Goal: Task Accomplishment & Management: Manage account settings

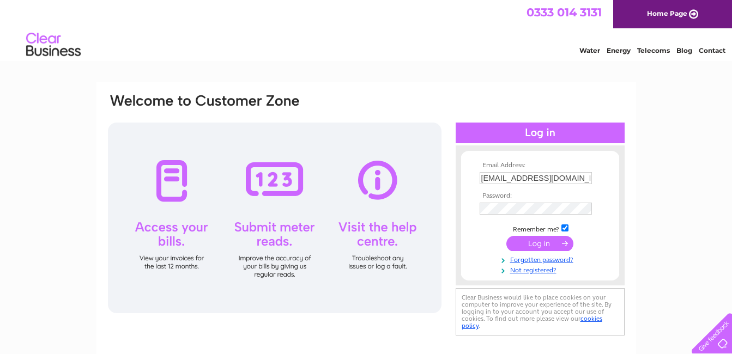
drag, startPoint x: 0, startPoint y: 121, endPoint x: 77, endPoint y: 117, distance: 77.5
click at [7, 120] on div "Email Address: [EMAIL_ADDRESS][DOMAIN_NAME] Password:" at bounding box center [366, 327] width 732 height 491
click at [519, 200] on td at bounding box center [540, 208] width 126 height 17
click at [525, 241] on input "submit" at bounding box center [539, 244] width 67 height 15
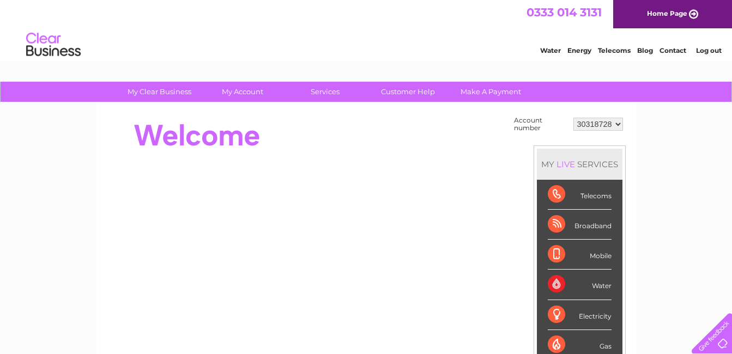
click at [544, 48] on link "Water" at bounding box center [550, 50] width 21 height 8
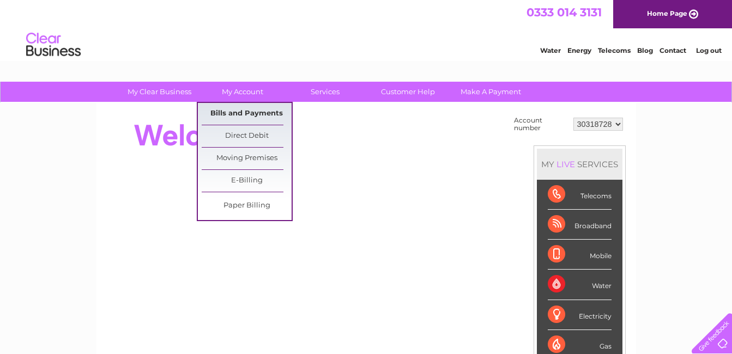
click at [234, 118] on link "Bills and Payments" at bounding box center [247, 114] width 90 height 22
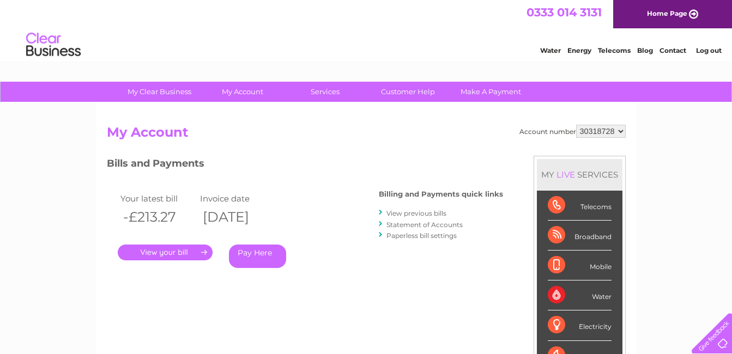
click at [0, 211] on html "My Clear Business Login Details My Details My Preferences Link Account My Accou…" at bounding box center [366, 329] width 732 height 658
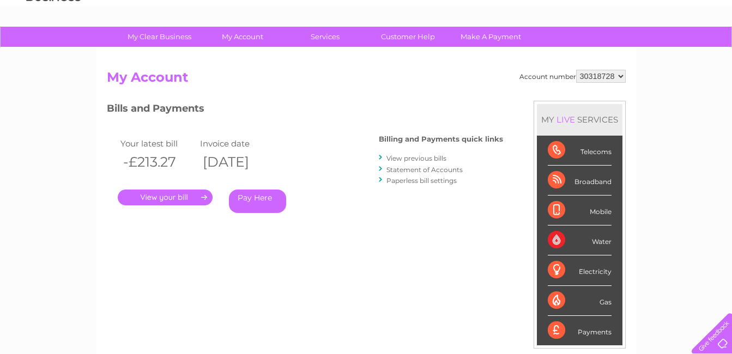
scroll to position [109, 0]
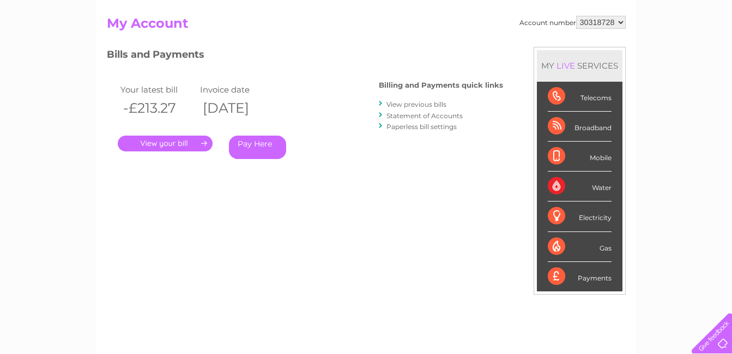
click at [414, 105] on link "View previous bills" at bounding box center [416, 104] width 60 height 8
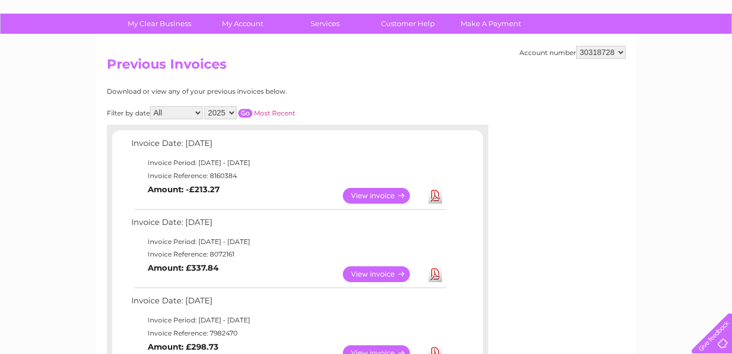
scroll to position [163, 0]
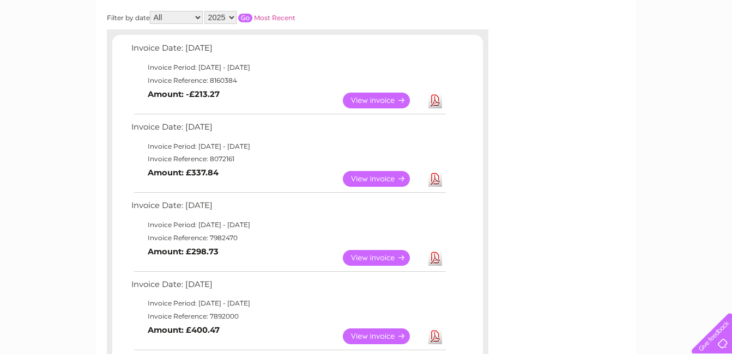
click at [373, 97] on link "View" at bounding box center [383, 101] width 80 height 16
click at [436, 103] on link "Download" at bounding box center [435, 100] width 14 height 16
